Goal: Information Seeking & Learning: Learn about a topic

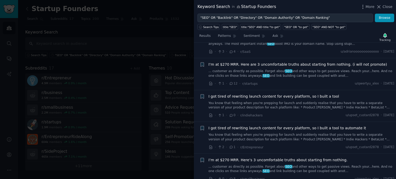
scroll to position [1716, 0]
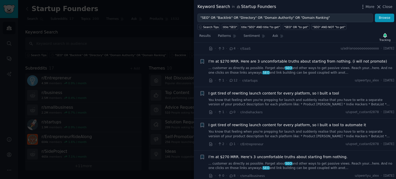
drag, startPoint x: 0, startPoint y: 0, endPoint x: 264, endPoint y: 104, distance: 283.9
click at [264, 122] on div "I got tired of rewriting launch content for every platform, so I built a tool t…" at bounding box center [301, 130] width 186 height 16
click at [286, 122] on span "I got tired of rewriting launch content for every platform, so I built a tool t…" at bounding box center [286, 124] width 157 height 5
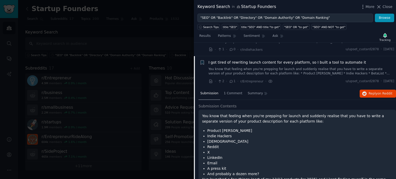
scroll to position [1662, 0]
click at [373, 91] on span "Reply on Reddit" at bounding box center [380, 93] width 24 height 5
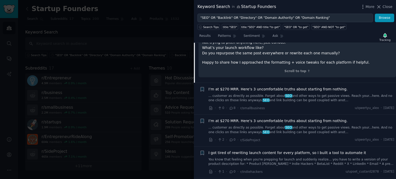
scroll to position [1834, 0]
click at [288, 94] on link "... customer as directly as possible. Forget about SEO and other ways to get pa…" at bounding box center [301, 98] width 186 height 9
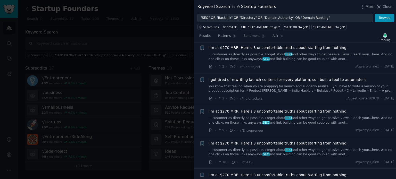
scroll to position [1971, 0]
click at [219, 141] on div "I’m at $270 MRR. Here’s 3 uncomfortable truths about starting from nothing. ...…" at bounding box center [301, 149] width 186 height 16
click at [224, 141] on span "I’m at $270 MRR. Here’s 3 uncomfortable truths about starting from nothing." at bounding box center [277, 143] width 139 height 5
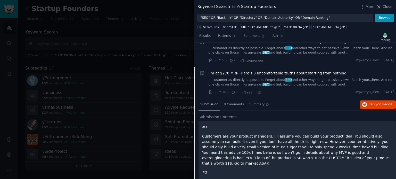
scroll to position [1810, 0]
click at [377, 102] on span "on Reddit" at bounding box center [384, 104] width 15 height 4
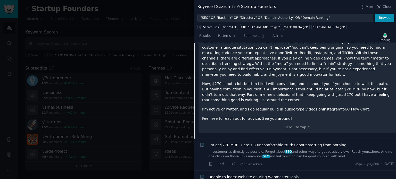
scroll to position [2003, 0]
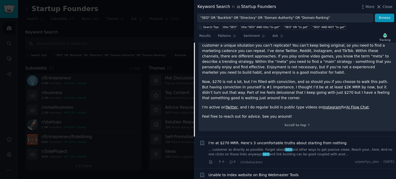
click at [256, 140] on span "I’m at $270 MRR. Here’s 3 uncomfortable truths about starting from nothing." at bounding box center [277, 142] width 139 height 5
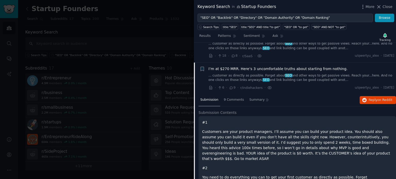
scroll to position [1842, 0]
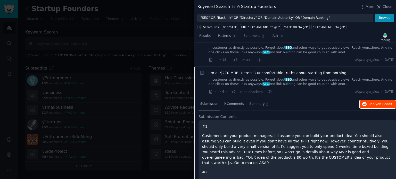
click at [379, 102] on span "on Reddit" at bounding box center [384, 104] width 15 height 4
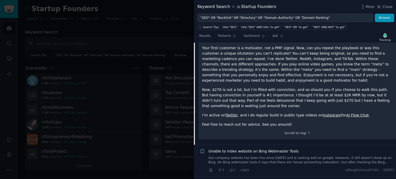
scroll to position [2033, 0]
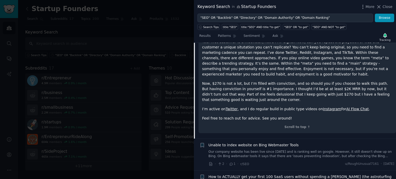
click at [263, 150] on link "Our company website has been live since [DATE] and is ranking well on google. H…" at bounding box center [301, 154] width 186 height 9
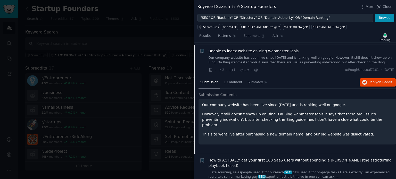
scroll to position [1874, 0]
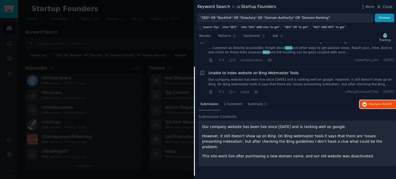
click at [365, 102] on icon "button" at bounding box center [364, 104] width 5 height 5
